Goal: Information Seeking & Learning: Learn about a topic

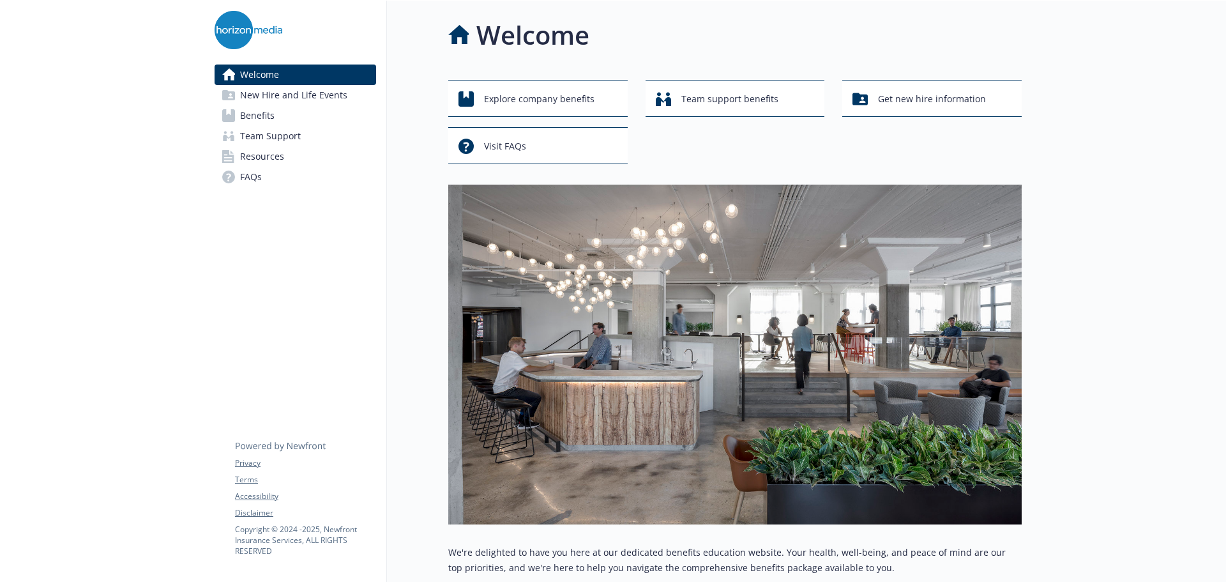
click at [310, 98] on span "New Hire and Life Events" at bounding box center [293, 95] width 107 height 20
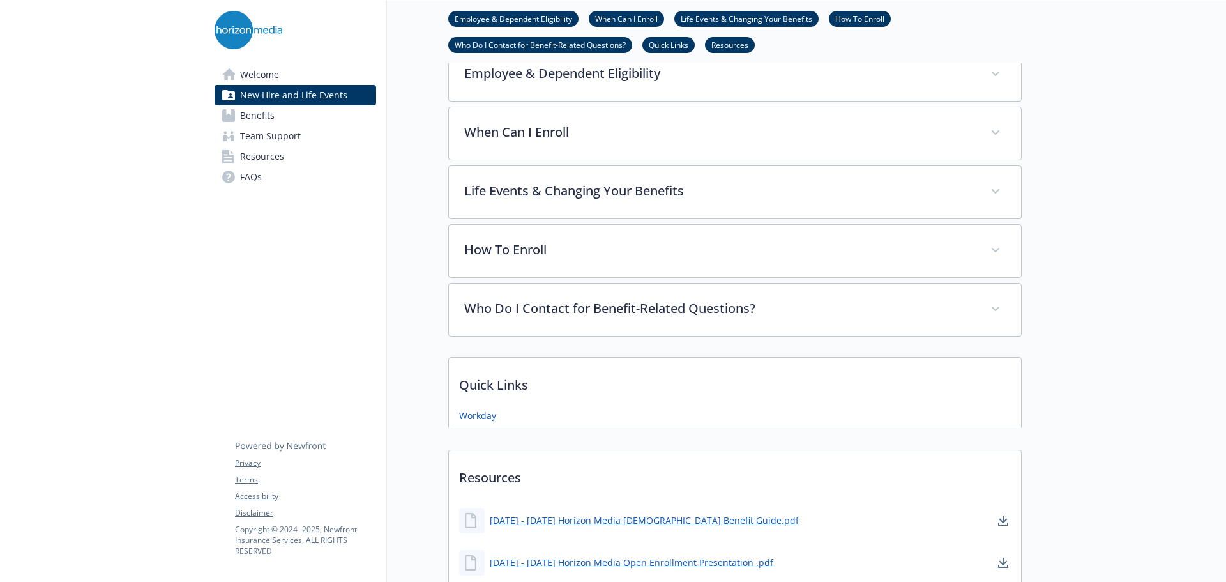
scroll to position [511, 0]
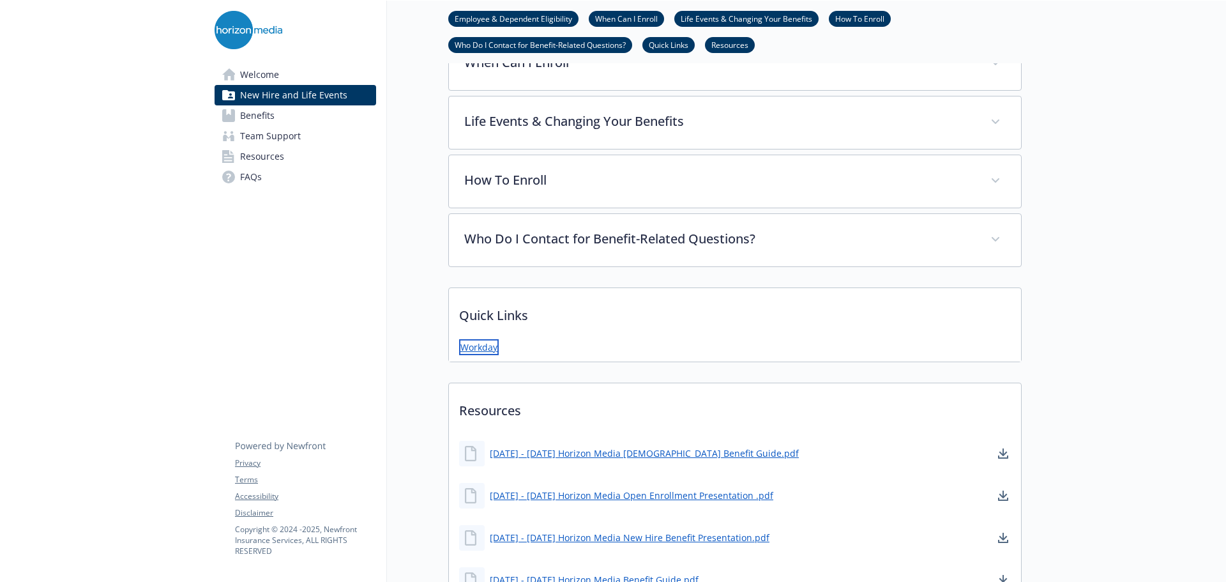
click at [486, 344] on link "Workday" at bounding box center [479, 347] width 40 height 16
click at [277, 119] on link "Benefits" at bounding box center [296, 115] width 162 height 20
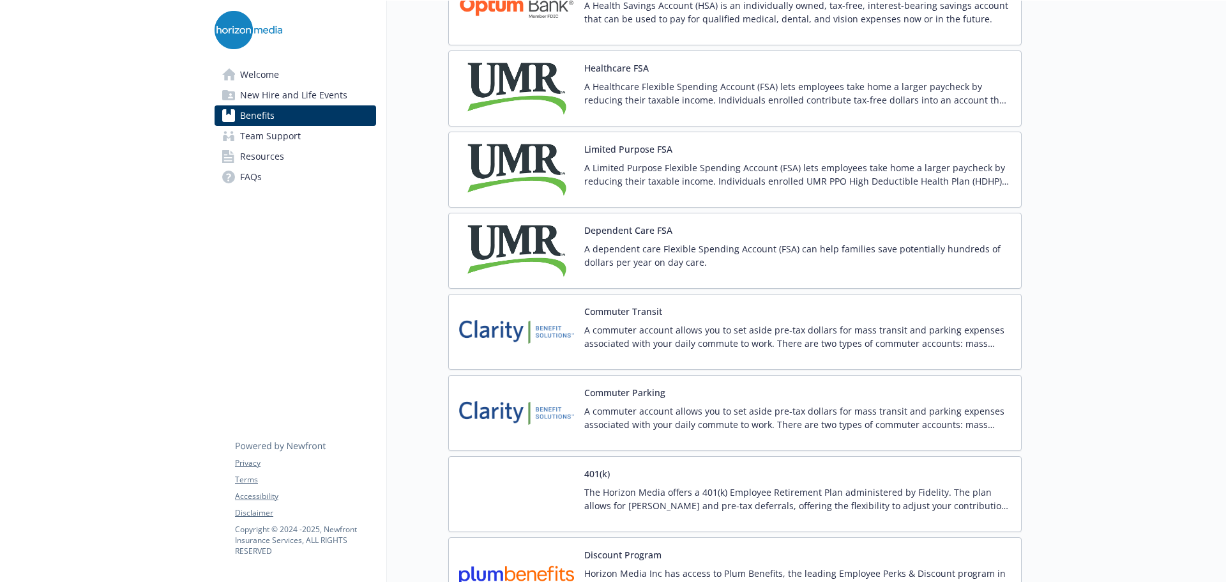
scroll to position [2044, 0]
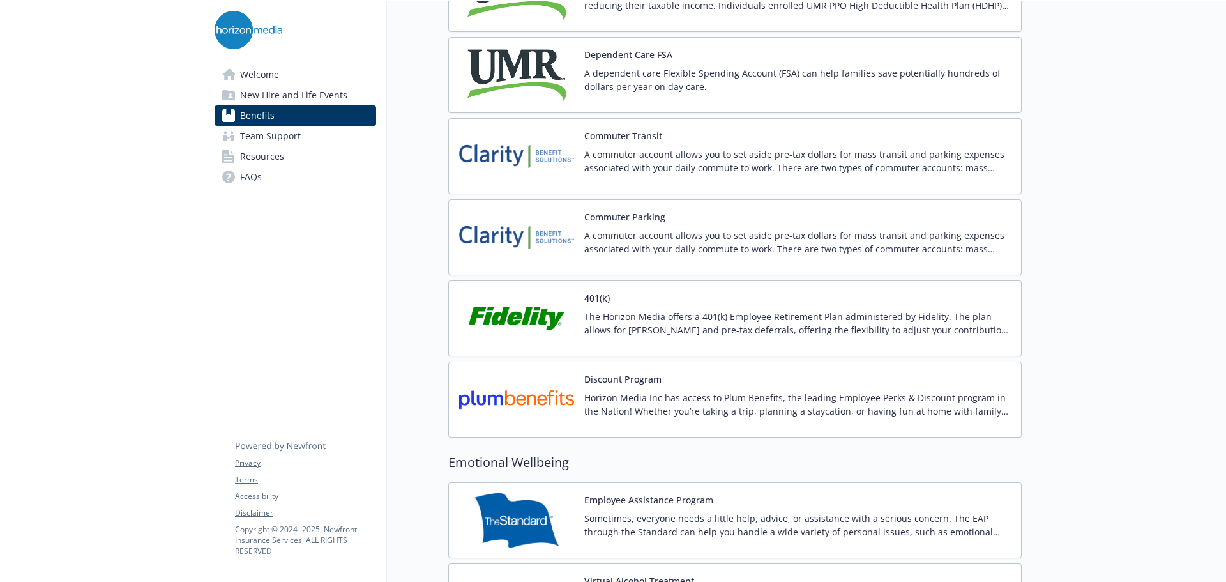
click at [622, 317] on p "The Horizon Media offers a 401(k) Employee Retirement Plan administered by Fide…" at bounding box center [797, 323] width 427 height 27
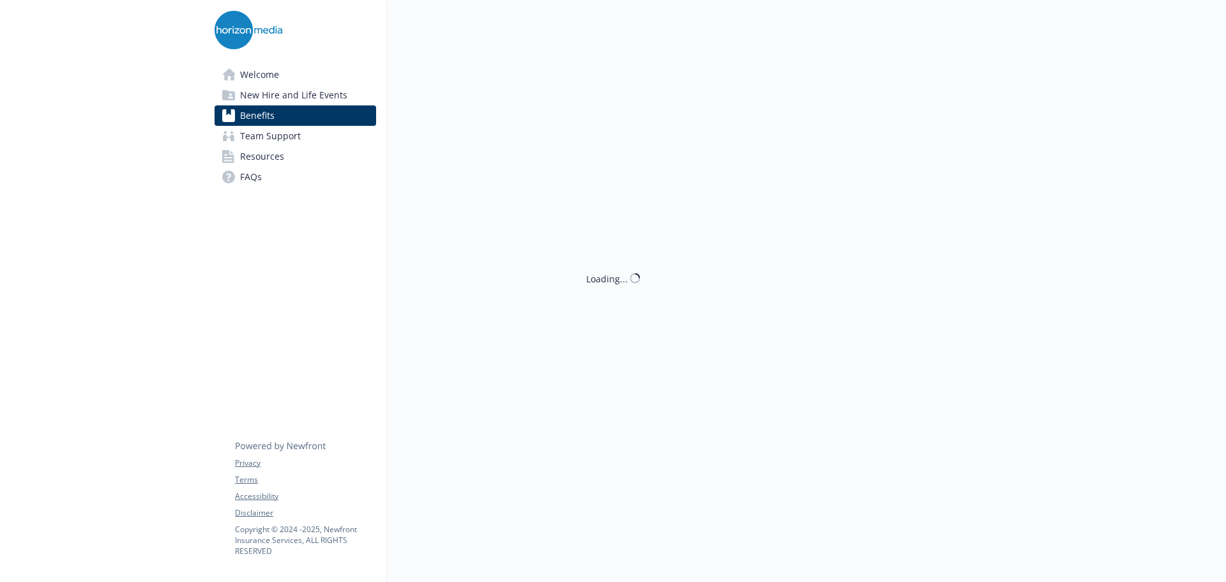
scroll to position [2044, 0]
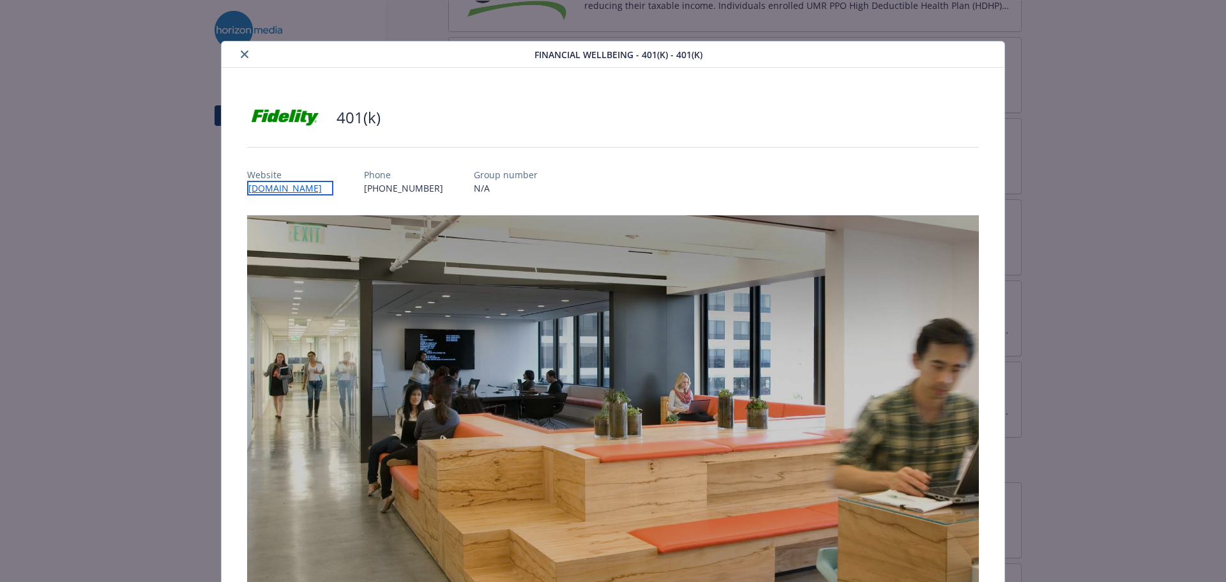
click at [279, 192] on link "[DOMAIN_NAME]" at bounding box center [290, 188] width 86 height 15
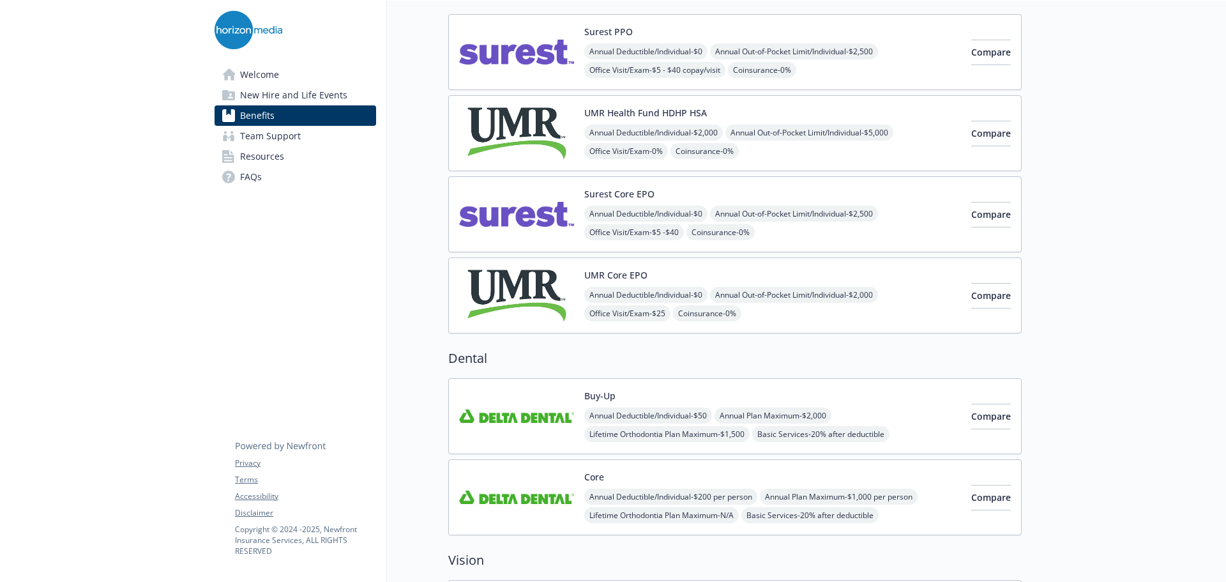
scroll to position [447, 0]
